Goal: Find specific page/section: Find specific page/section

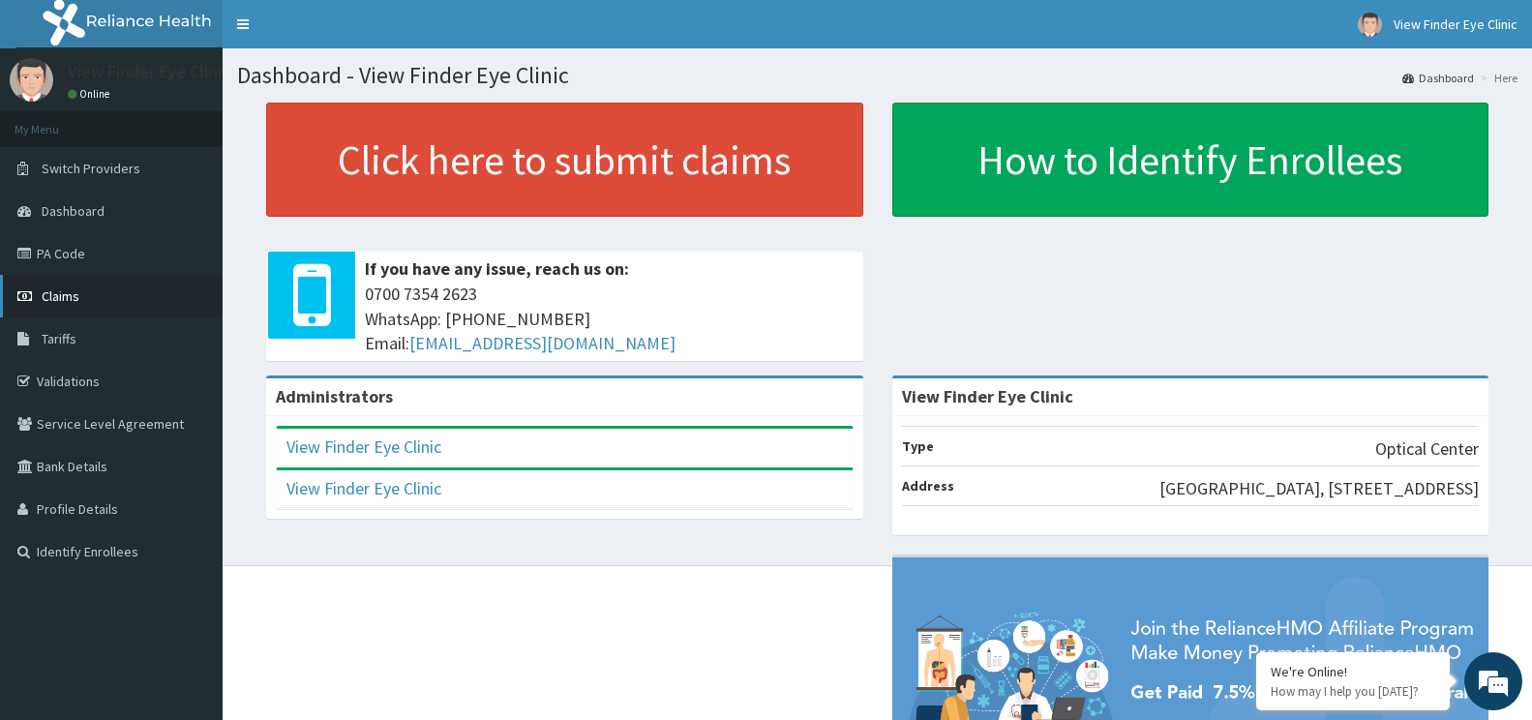
click at [105, 304] on link "Claims" at bounding box center [111, 296] width 223 height 43
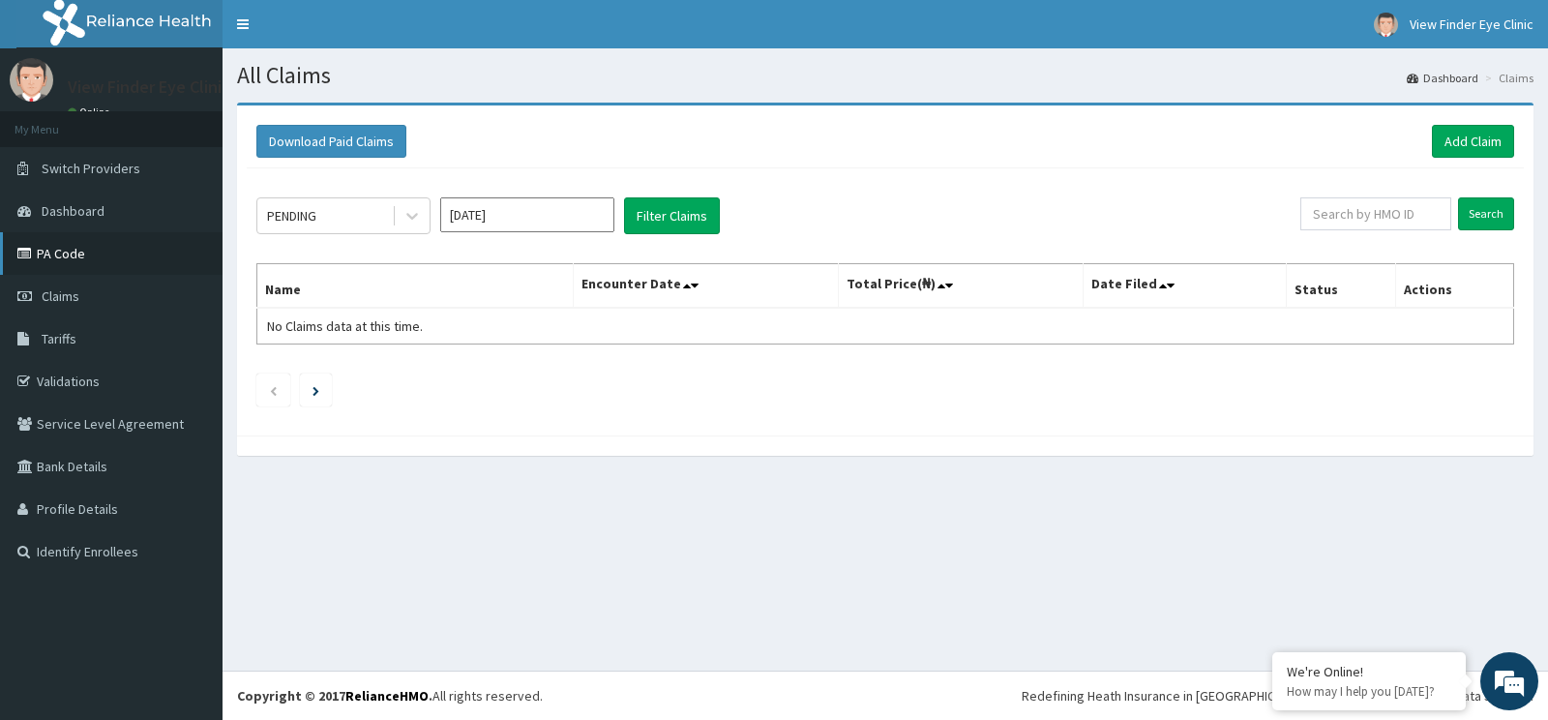
click at [84, 262] on link "PA Code" at bounding box center [111, 253] width 223 height 43
